Goal: Information Seeking & Learning: Check status

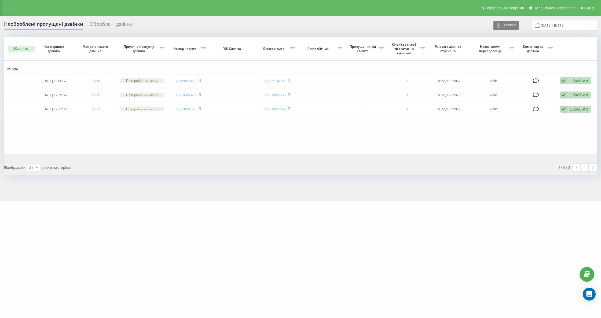
click at [52, 24] on div "Необроблені пропущені дзвінки" at bounding box center [43, 25] width 79 height 8
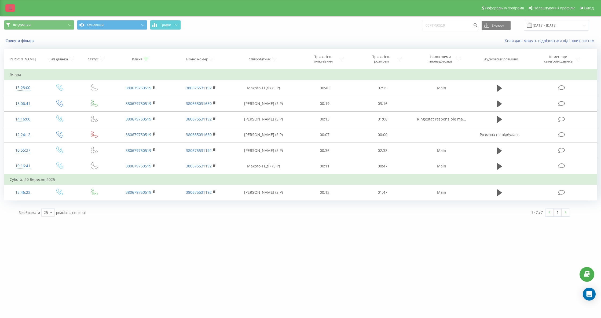
click at [10, 7] on icon at bounding box center [10, 8] width 3 height 4
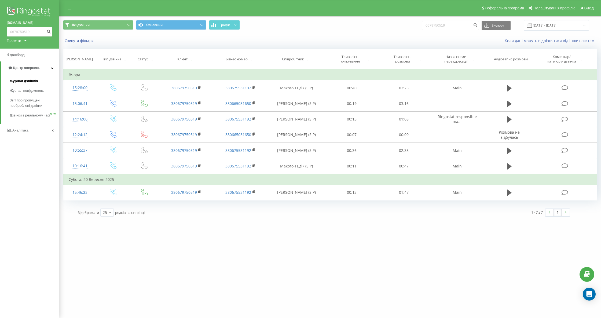
click at [25, 82] on span "Журнал дзвінків" at bounding box center [24, 80] width 28 height 5
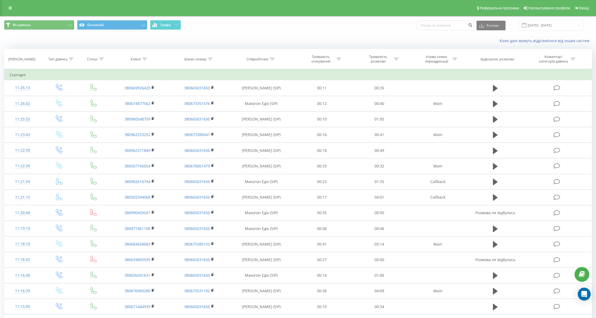
click at [143, 57] on div at bounding box center [144, 59] width 5 height 5
paste input "955527371"
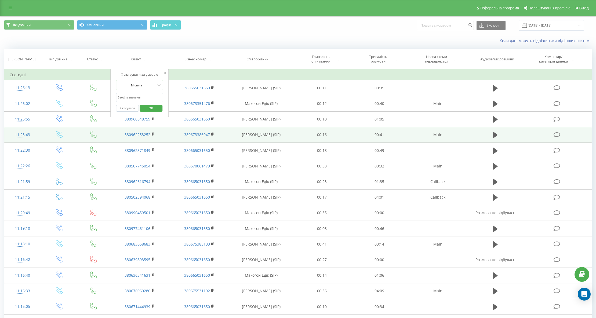
type input "955527371"
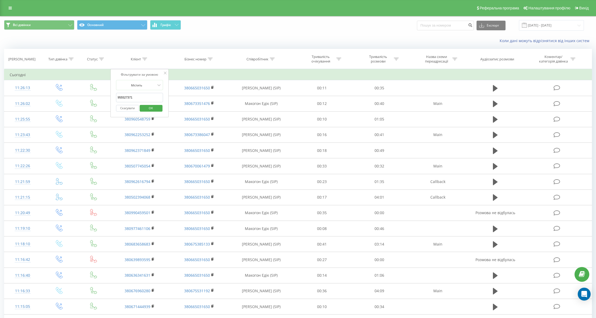
click at [152, 110] on span "OK" at bounding box center [150, 108] width 15 height 8
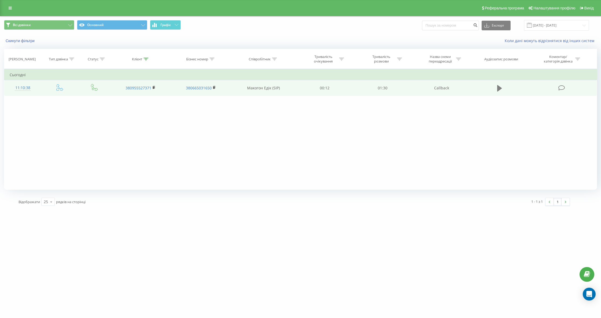
click at [499, 87] on icon at bounding box center [499, 88] width 5 height 6
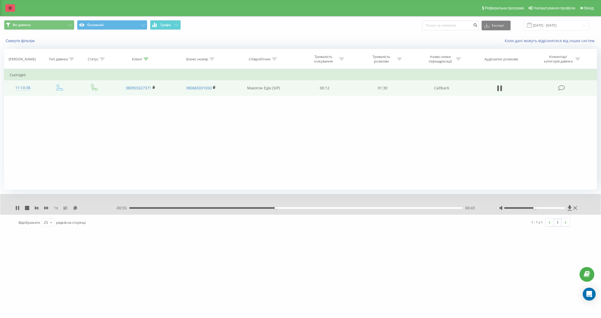
click at [12, 9] on link at bounding box center [10, 8] width 10 height 8
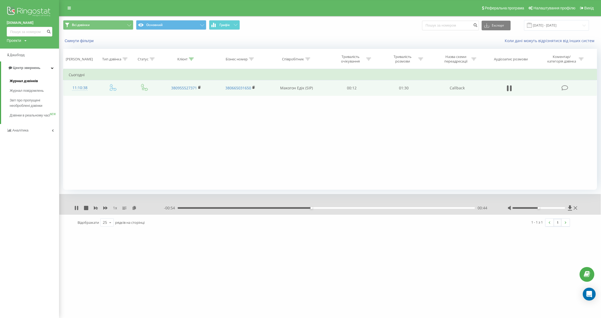
click at [26, 83] on span "Журнал дзвінків" at bounding box center [24, 80] width 28 height 5
